Goal: Task Accomplishment & Management: Manage account settings

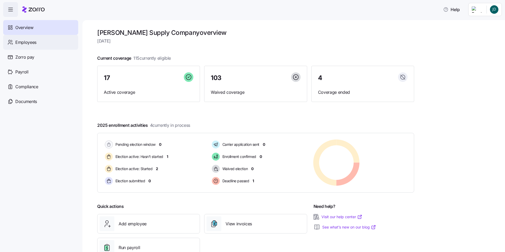
click at [45, 38] on div "Employees" at bounding box center [40, 42] width 75 height 15
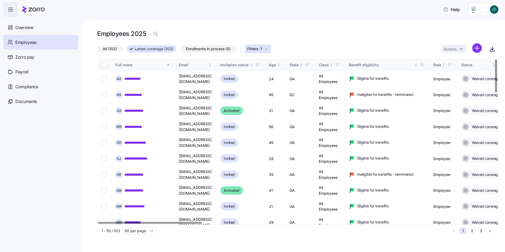
click at [115, 48] on span "All (102)" at bounding box center [110, 48] width 14 height 7
click at [97, 50] on input "All (102)" at bounding box center [97, 50] width 0 height 0
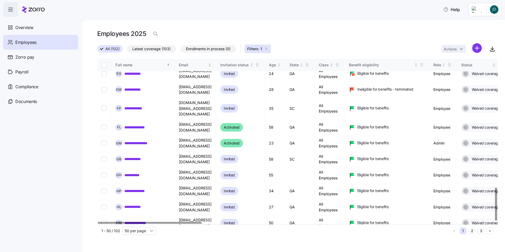
scroll to position [458, 0]
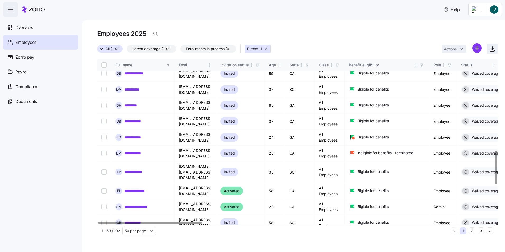
click at [494, 50] on icon "button" at bounding box center [492, 49] width 6 height 6
